Goal: Task Accomplishment & Management: Complete application form

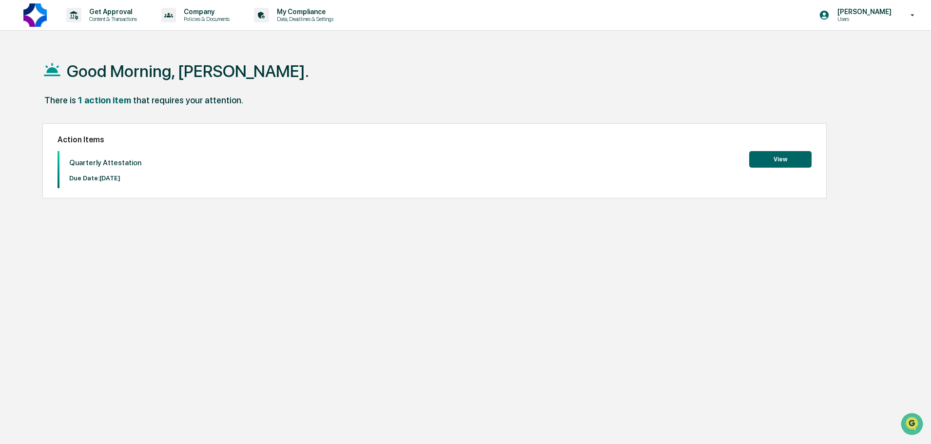
click at [755, 157] on button "View" at bounding box center [780, 159] width 62 height 17
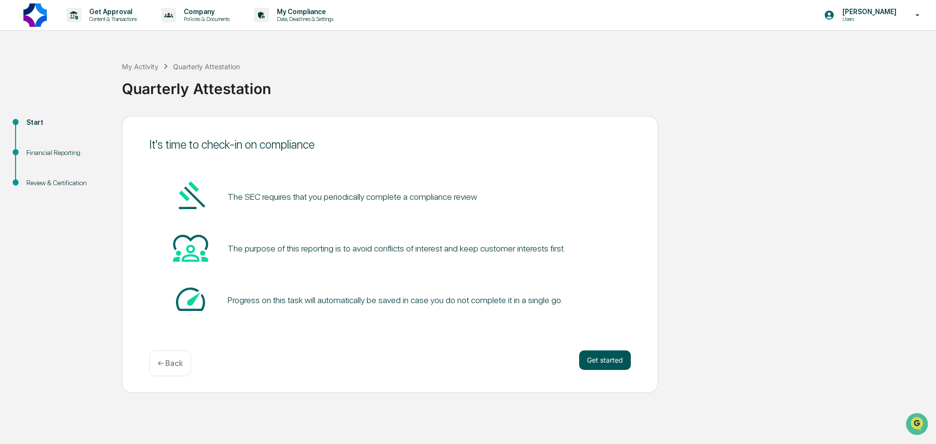
click at [603, 363] on button "Get started" at bounding box center [605, 361] width 52 height 20
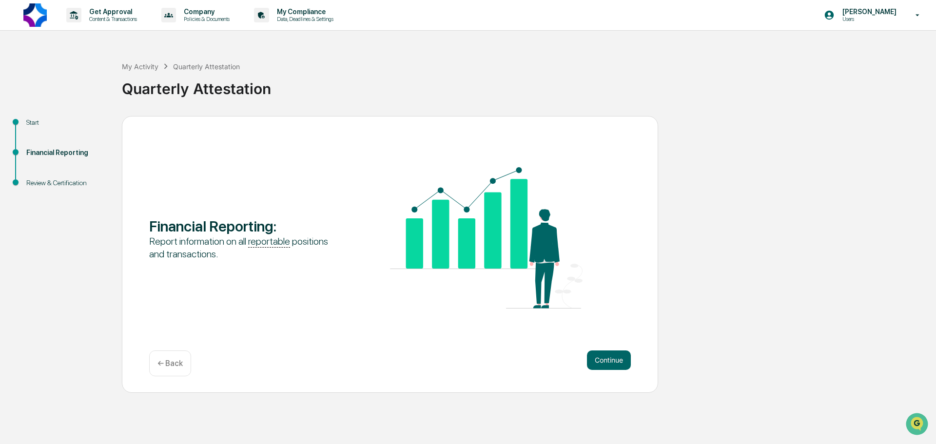
click at [603, 363] on button "Continue" at bounding box center [609, 361] width 44 height 20
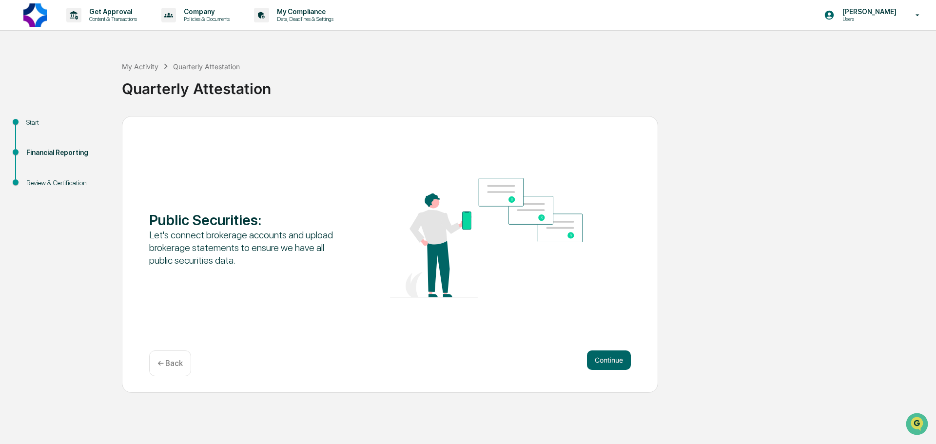
click at [603, 363] on button "Continue" at bounding box center [609, 361] width 44 height 20
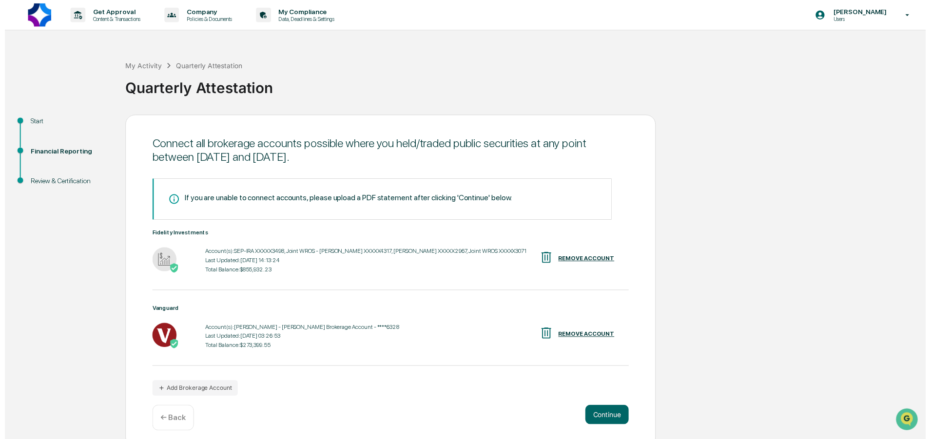
scroll to position [8, 0]
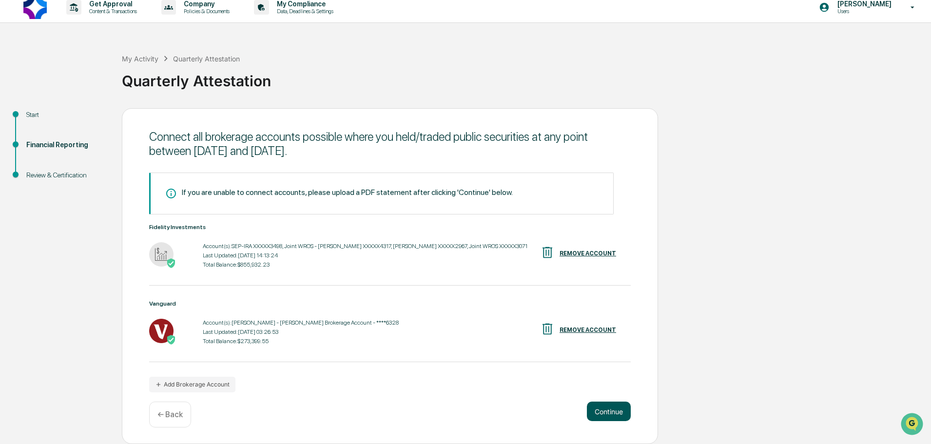
click at [608, 411] on button "Continue" at bounding box center [609, 412] width 44 height 20
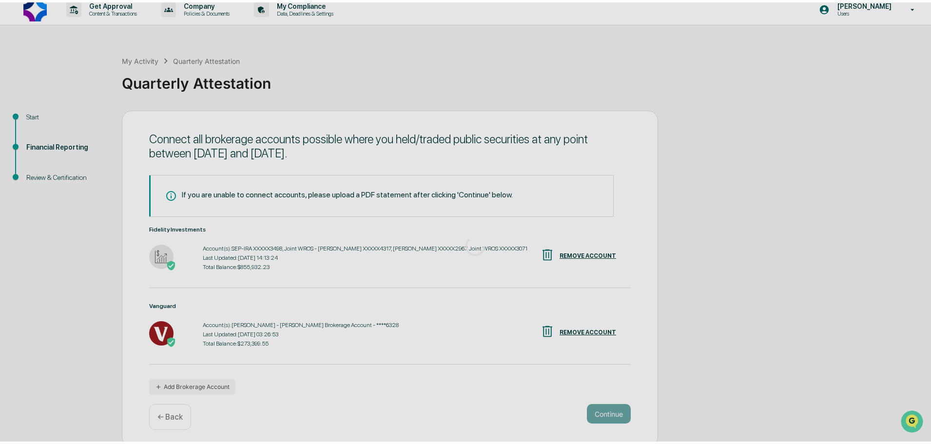
scroll to position [0, 0]
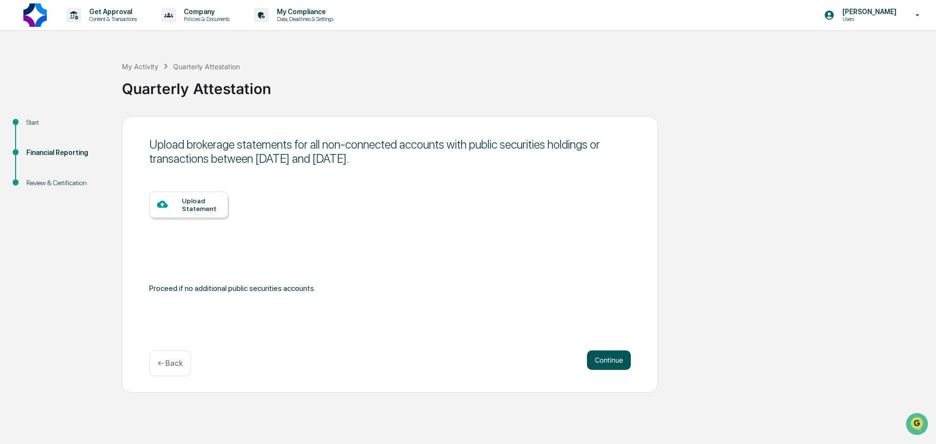
click at [614, 361] on button "Continue" at bounding box center [609, 361] width 44 height 20
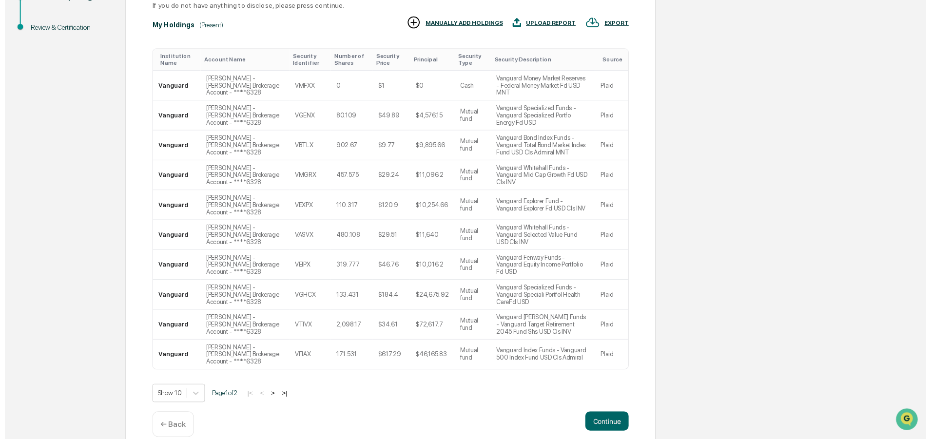
scroll to position [170, 0]
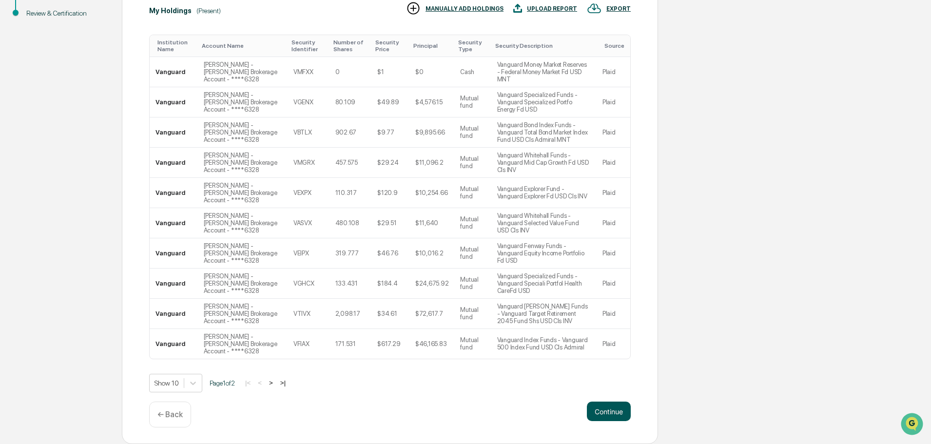
click at [616, 414] on button "Continue" at bounding box center [609, 412] width 44 height 20
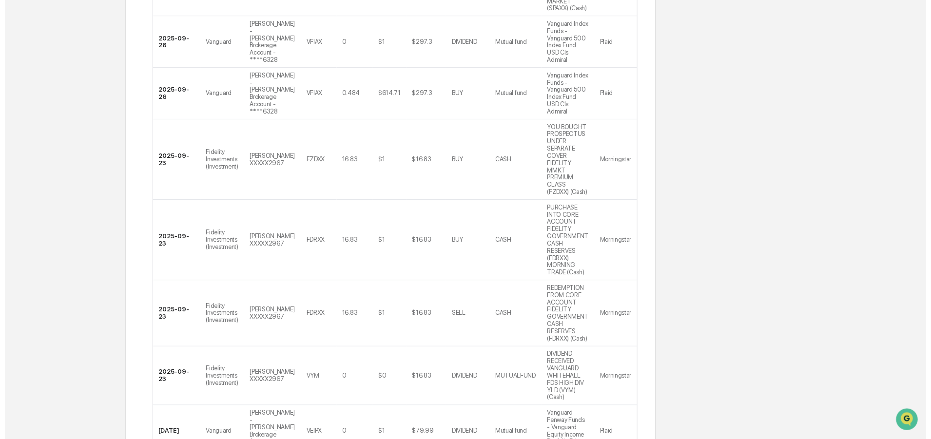
scroll to position [389, 0]
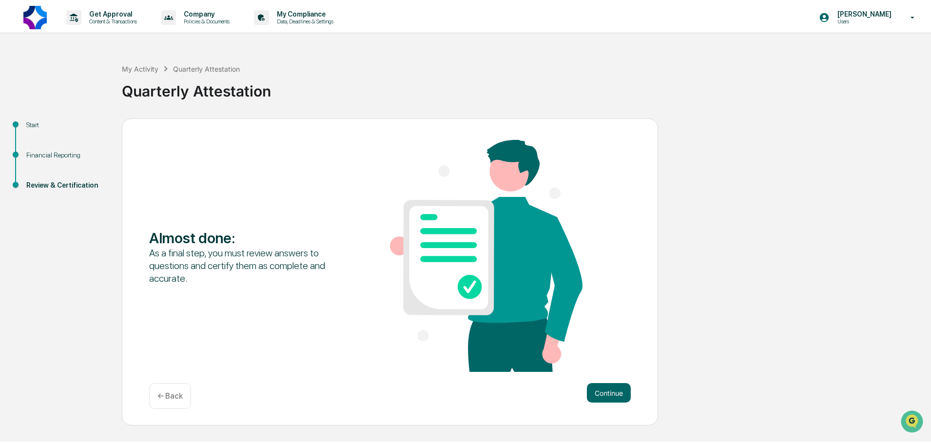
scroll to position [0, 0]
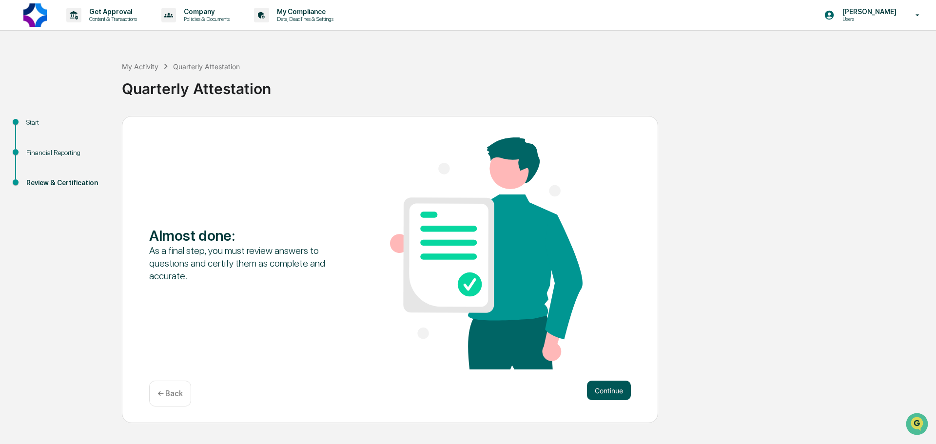
click at [611, 388] on button "Continue" at bounding box center [609, 391] width 44 height 20
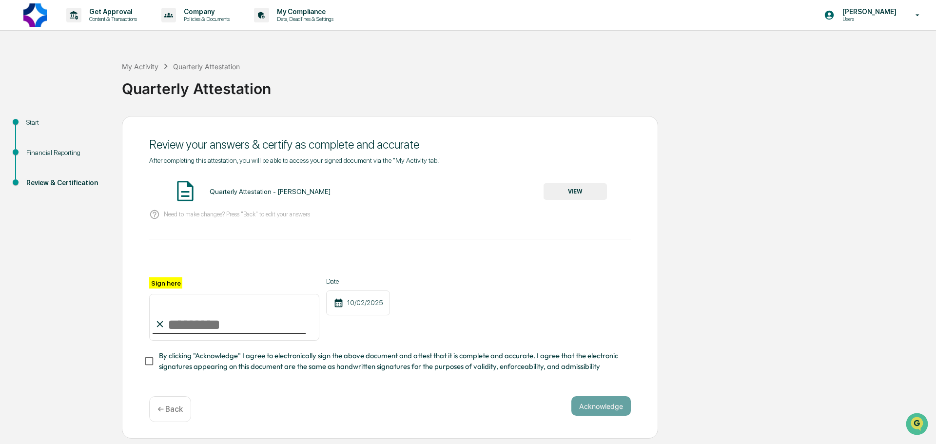
click at [218, 321] on input "Sign here" at bounding box center [234, 317] width 170 height 47
type input "**********"
click at [602, 409] on button "Acknowledge" at bounding box center [600, 406] width 59 height 20
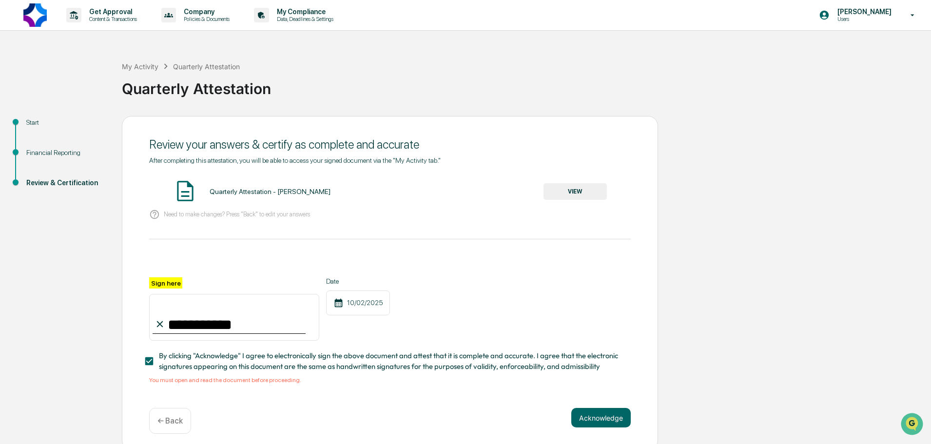
click at [575, 189] on button "VIEW" at bounding box center [575, 191] width 63 height 17
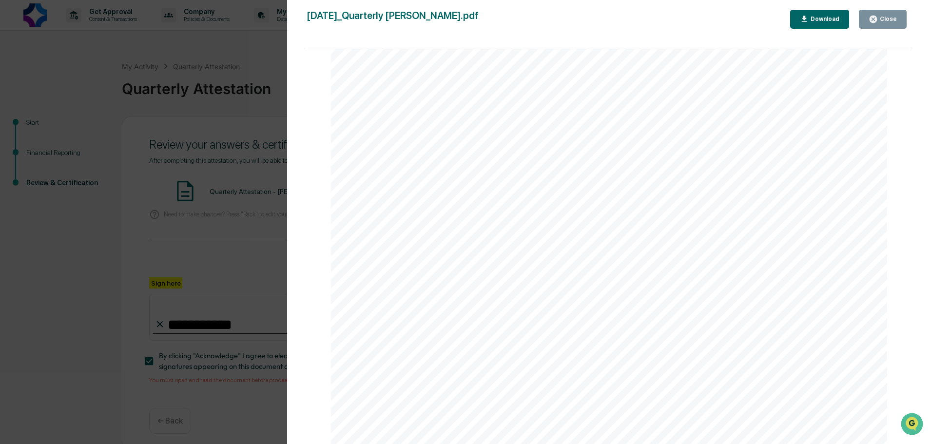
scroll to position [4510, 0]
click at [197, 420] on div "Version History [DATE] 01:01 PM [PERSON_NAME] [DATE]_Quarterly [PERSON_NAME].pd…" at bounding box center [465, 222] width 931 height 444
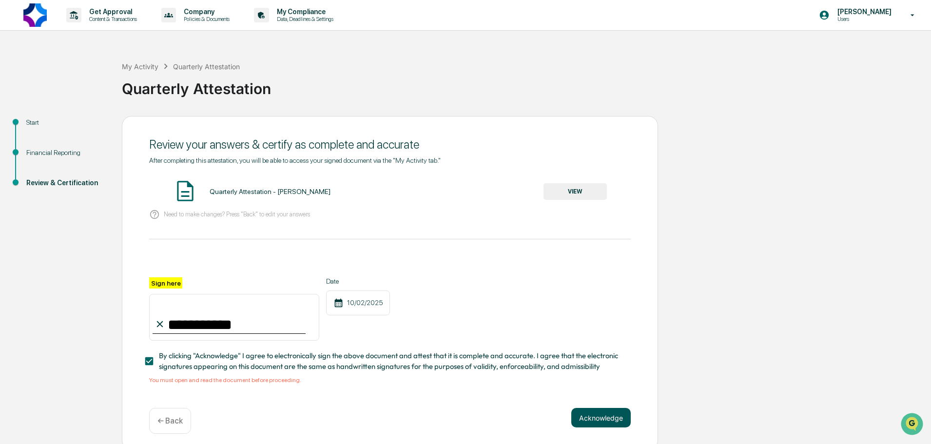
click at [599, 420] on button "Acknowledge" at bounding box center [600, 418] width 59 height 20
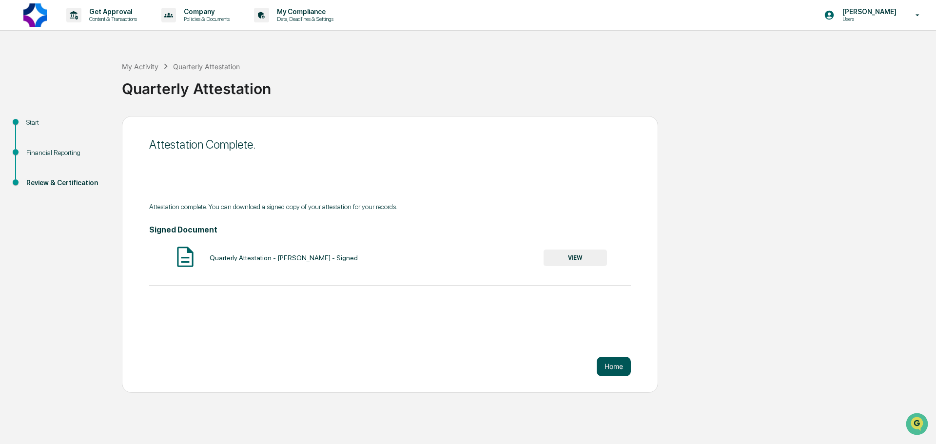
click at [622, 366] on button "Home" at bounding box center [614, 367] width 34 height 20
